Goal: Find specific page/section: Find specific page/section

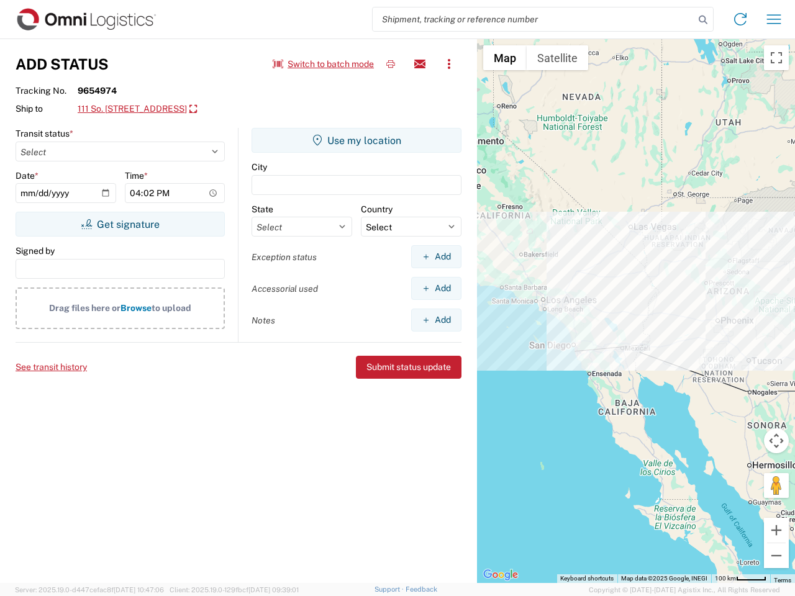
click at [533, 19] on input "search" at bounding box center [533, 19] width 322 height 24
click at [703, 20] on icon at bounding box center [702, 19] width 17 height 17
click at [740, 19] on icon at bounding box center [740, 19] width 20 height 20
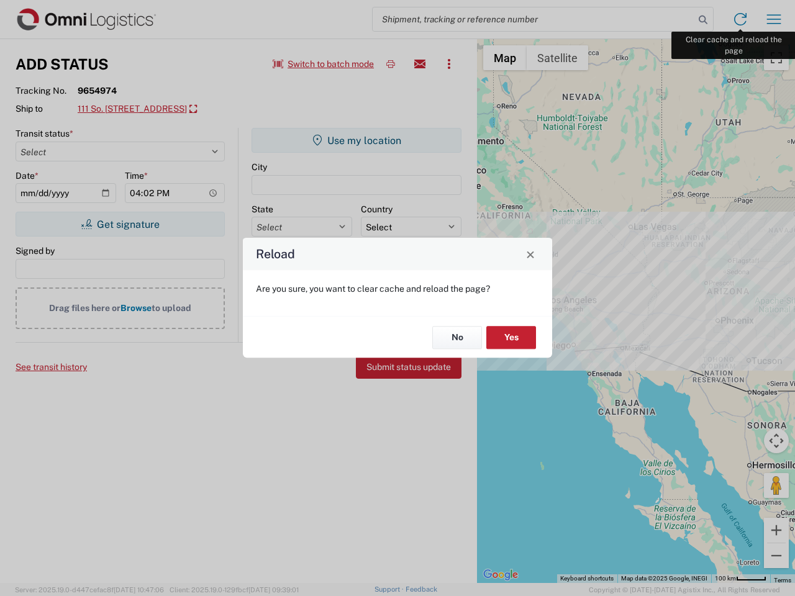
click at [774, 19] on div "Reload Are you sure, you want to clear cache and reload the page? No Yes" at bounding box center [397, 298] width 795 height 596
click at [323, 64] on div "Reload Are you sure, you want to clear cache and reload the page? No Yes" at bounding box center [397, 298] width 795 height 596
click at [390, 64] on div "Reload Are you sure, you want to clear cache and reload the page? No Yes" at bounding box center [397, 298] width 795 height 596
click at [420, 64] on div "Reload Are you sure, you want to clear cache and reload the page? No Yes" at bounding box center [397, 298] width 795 height 596
click at [449, 64] on div "Reload Are you sure, you want to clear cache and reload the page? No Yes" at bounding box center [397, 298] width 795 height 596
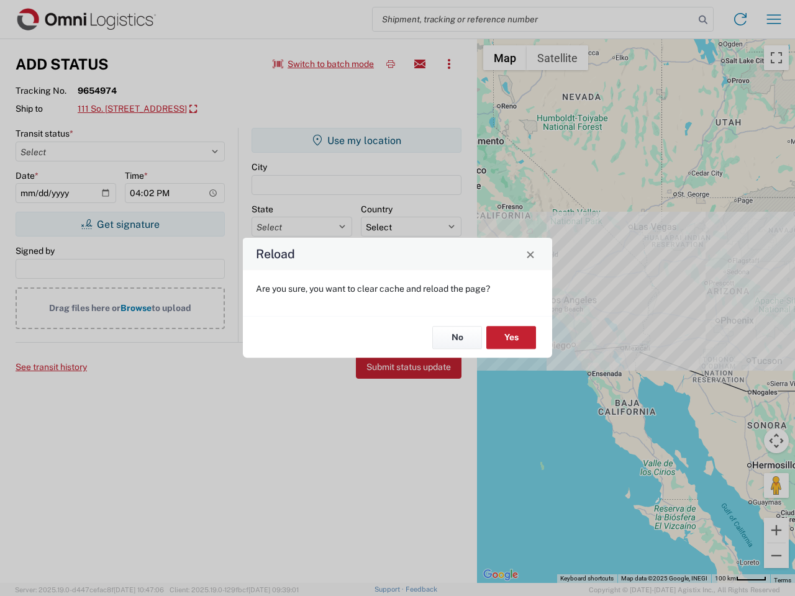
click at [159, 109] on div "Reload Are you sure, you want to clear cache and reload the page? No Yes" at bounding box center [397, 298] width 795 height 596
click at [120, 224] on div "Reload Are you sure, you want to clear cache and reload the page? No Yes" at bounding box center [397, 298] width 795 height 596
